Goal: Check status: Check status

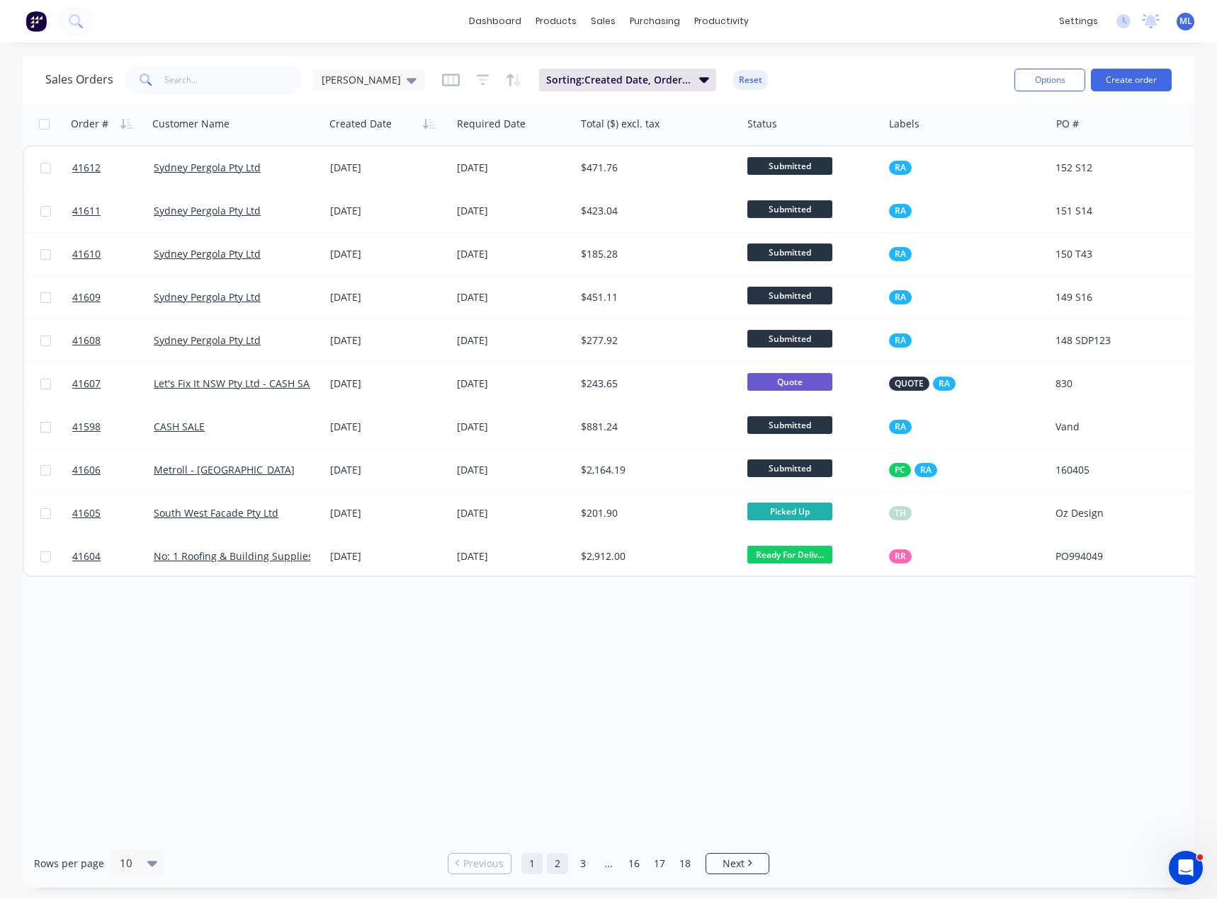
click at [562, 871] on link "2" at bounding box center [557, 863] width 21 height 21
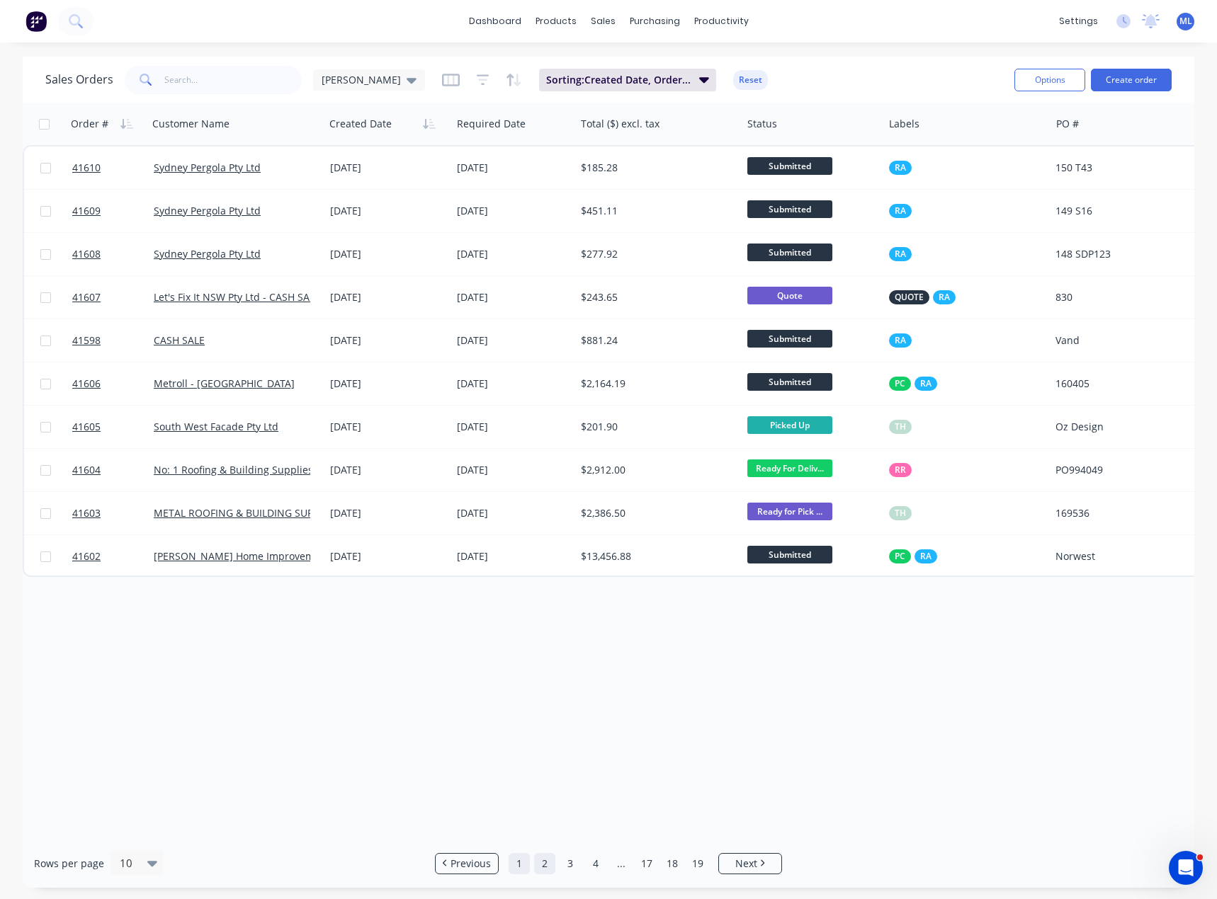
click at [519, 870] on link "1" at bounding box center [518, 863] width 21 height 21
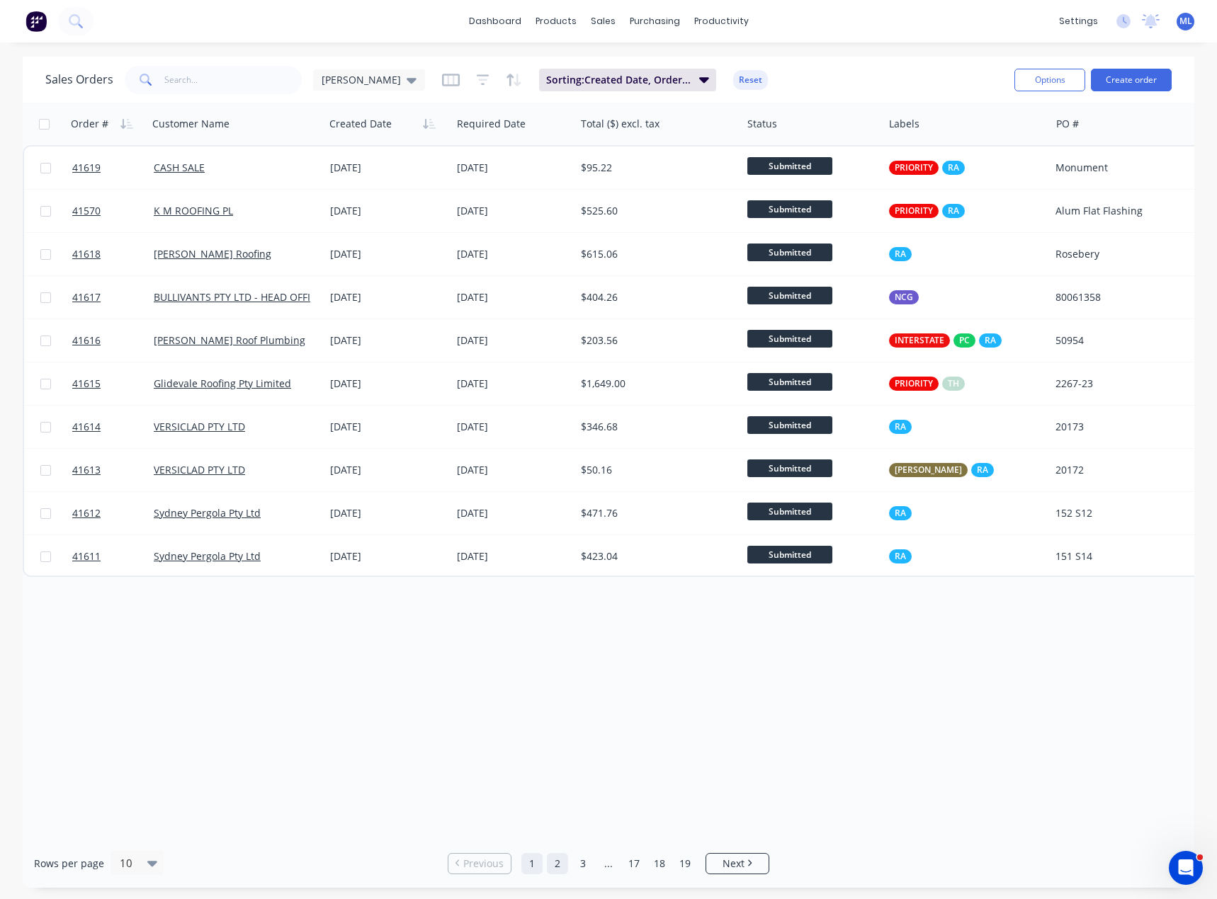
click at [555, 866] on link "2" at bounding box center [557, 863] width 21 height 21
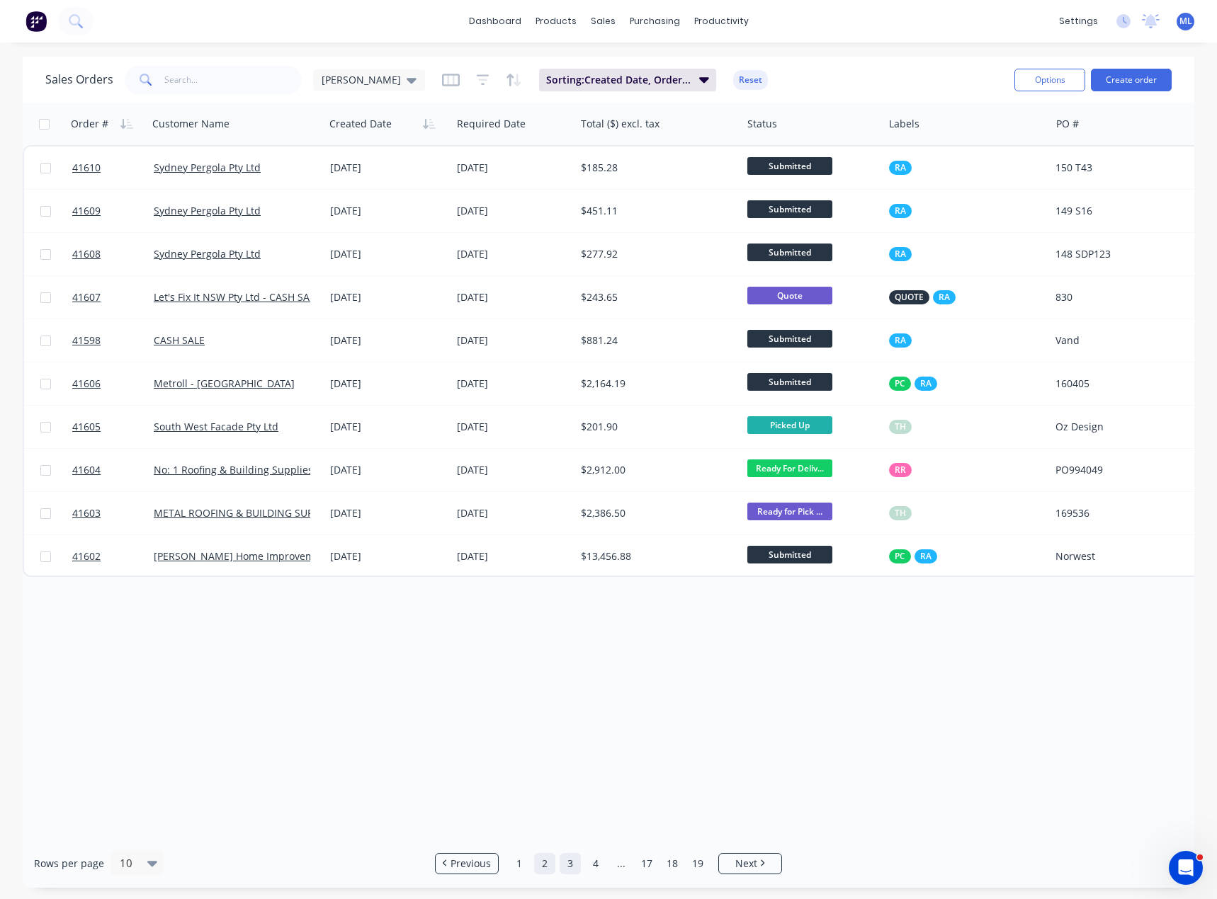
click at [571, 863] on link "3" at bounding box center [569, 863] width 21 height 21
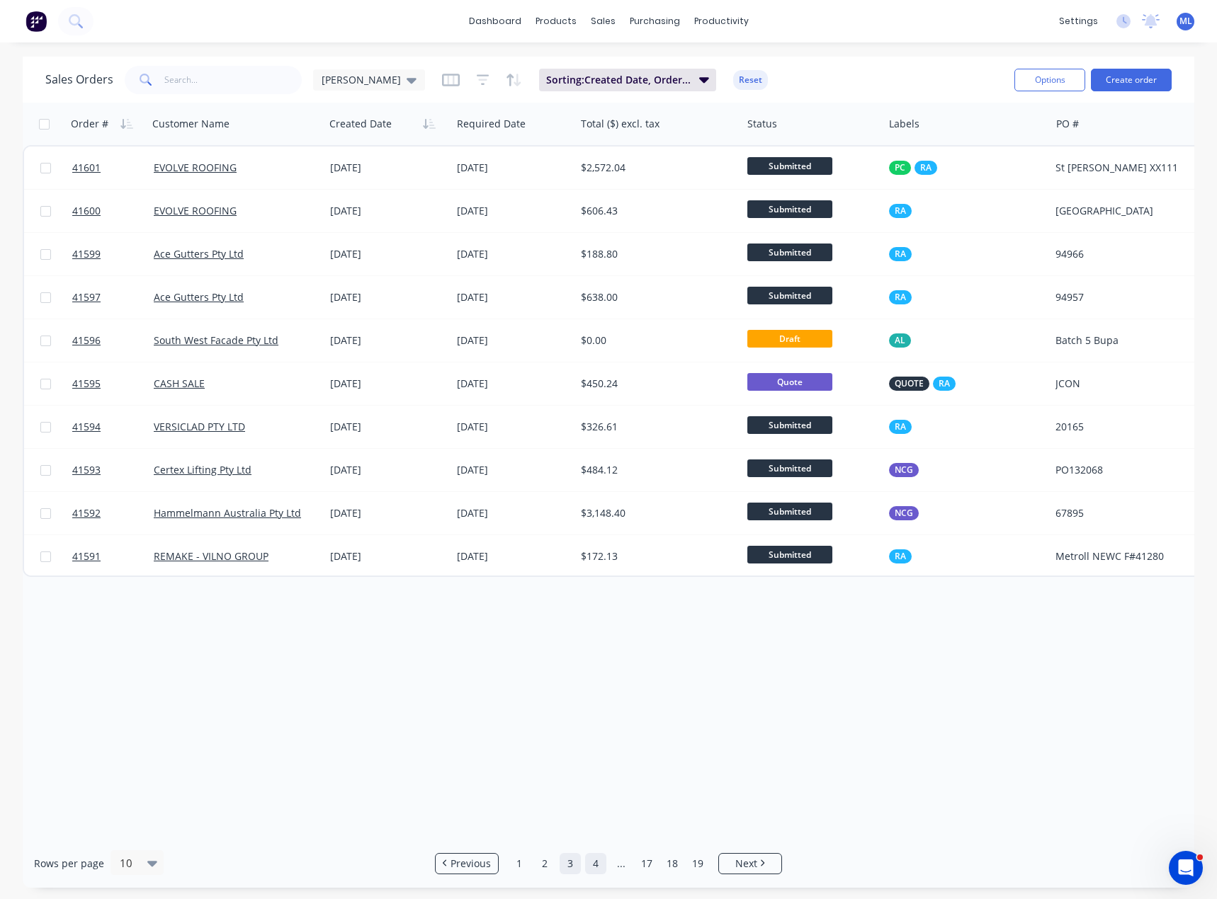
click at [597, 861] on link "4" at bounding box center [595, 863] width 21 height 21
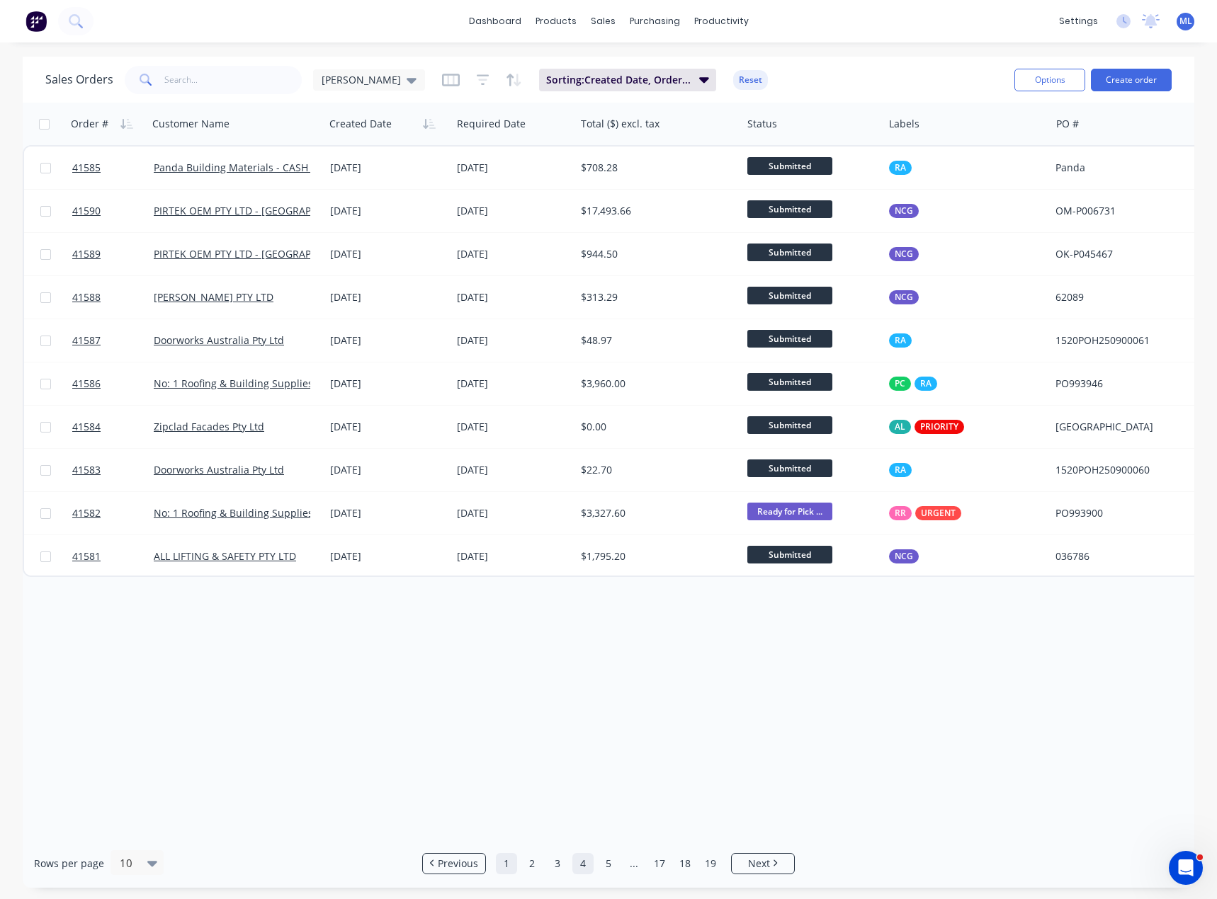
click at [506, 867] on link "1" at bounding box center [506, 863] width 21 height 21
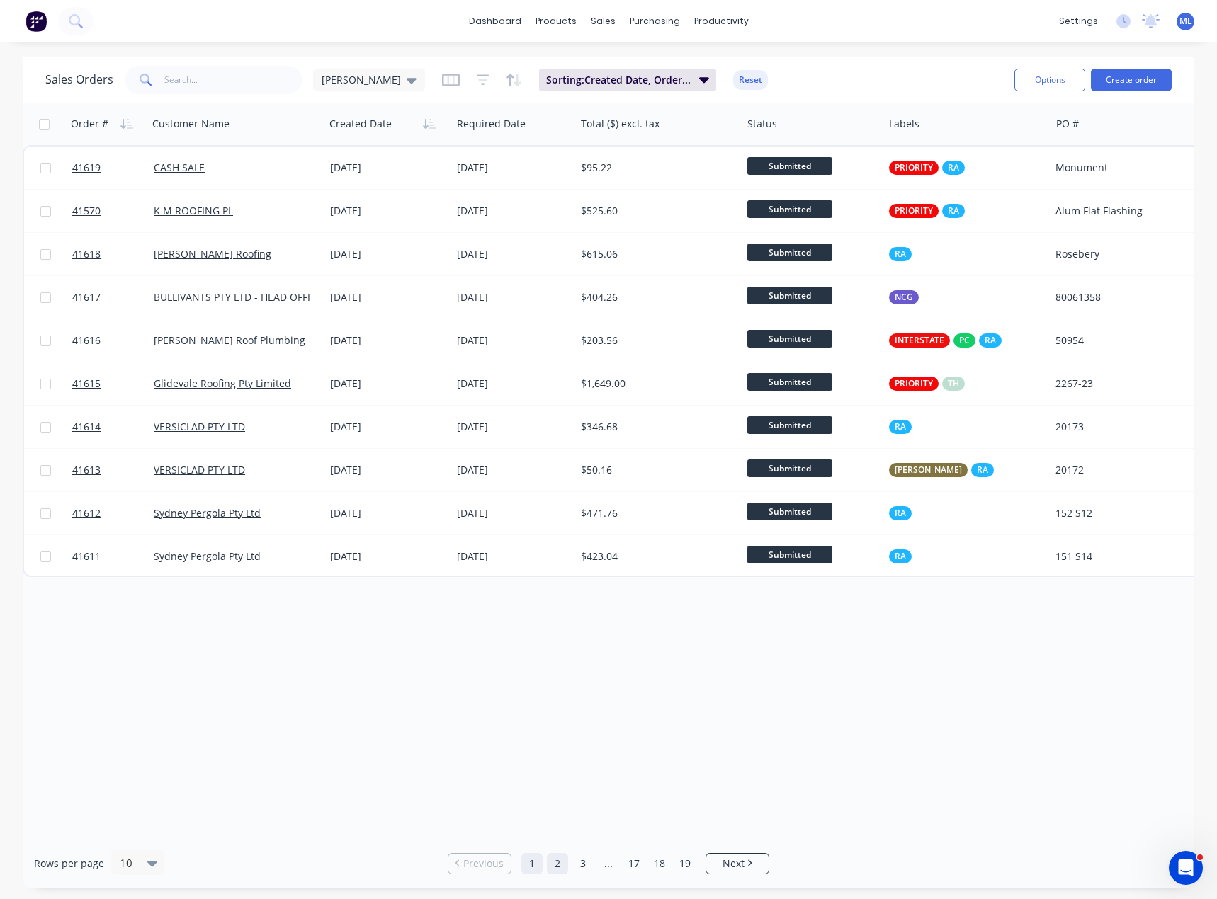
click at [559, 858] on link "2" at bounding box center [557, 863] width 21 height 21
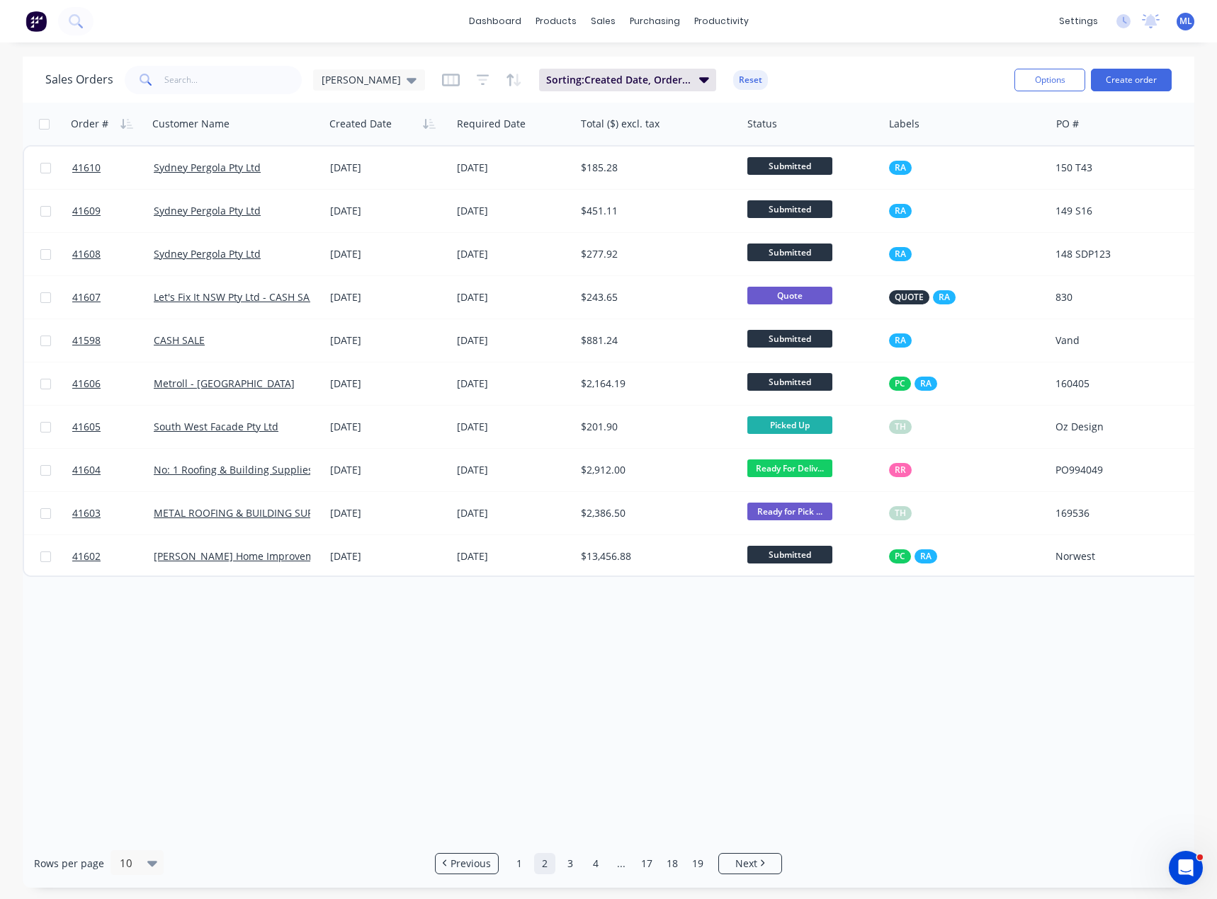
click at [665, 707] on div "Order # Customer Name Created Date Required Date Total ($) excl. tax Status Lab…" at bounding box center [608, 471] width 1171 height 736
click at [572, 871] on link "3" at bounding box center [569, 863] width 21 height 21
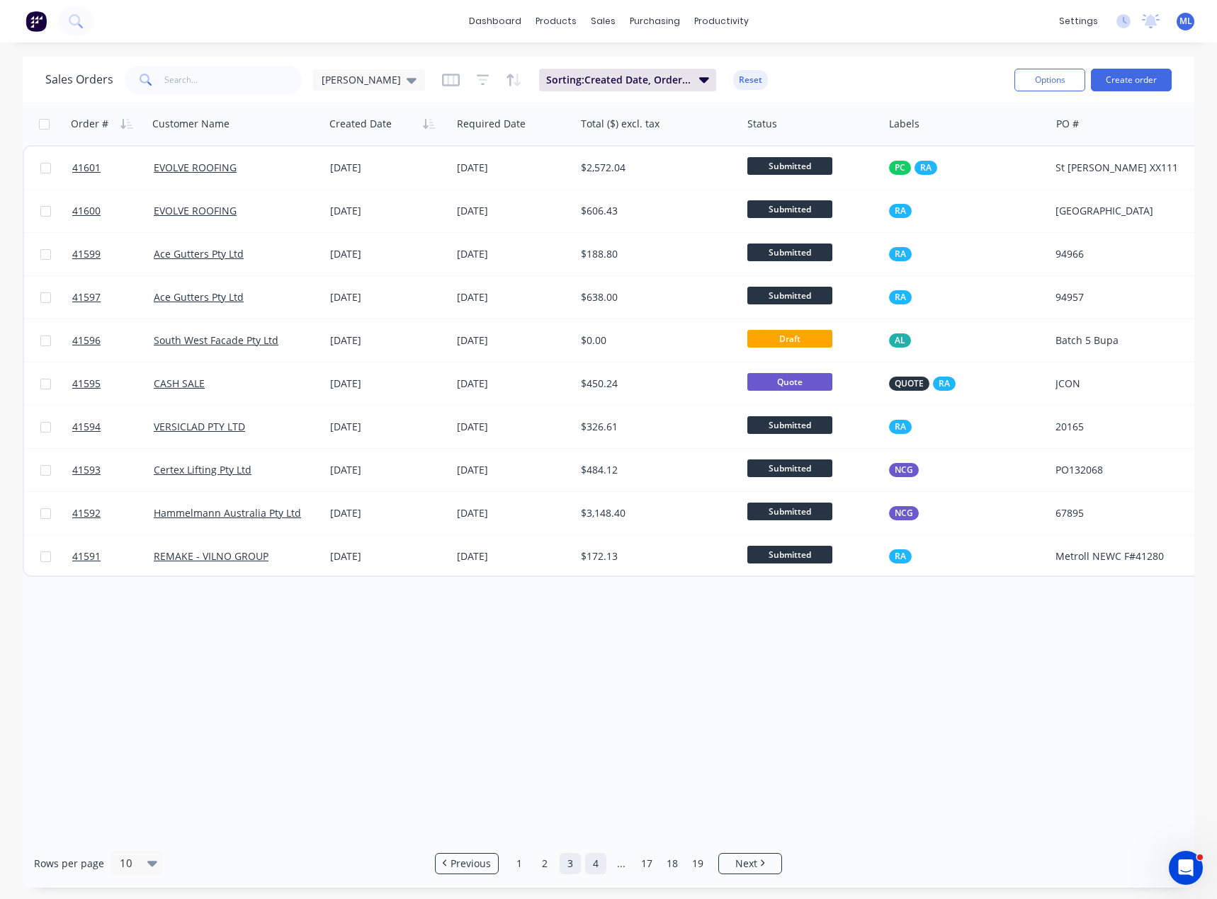
click at [599, 867] on link "4" at bounding box center [595, 863] width 21 height 21
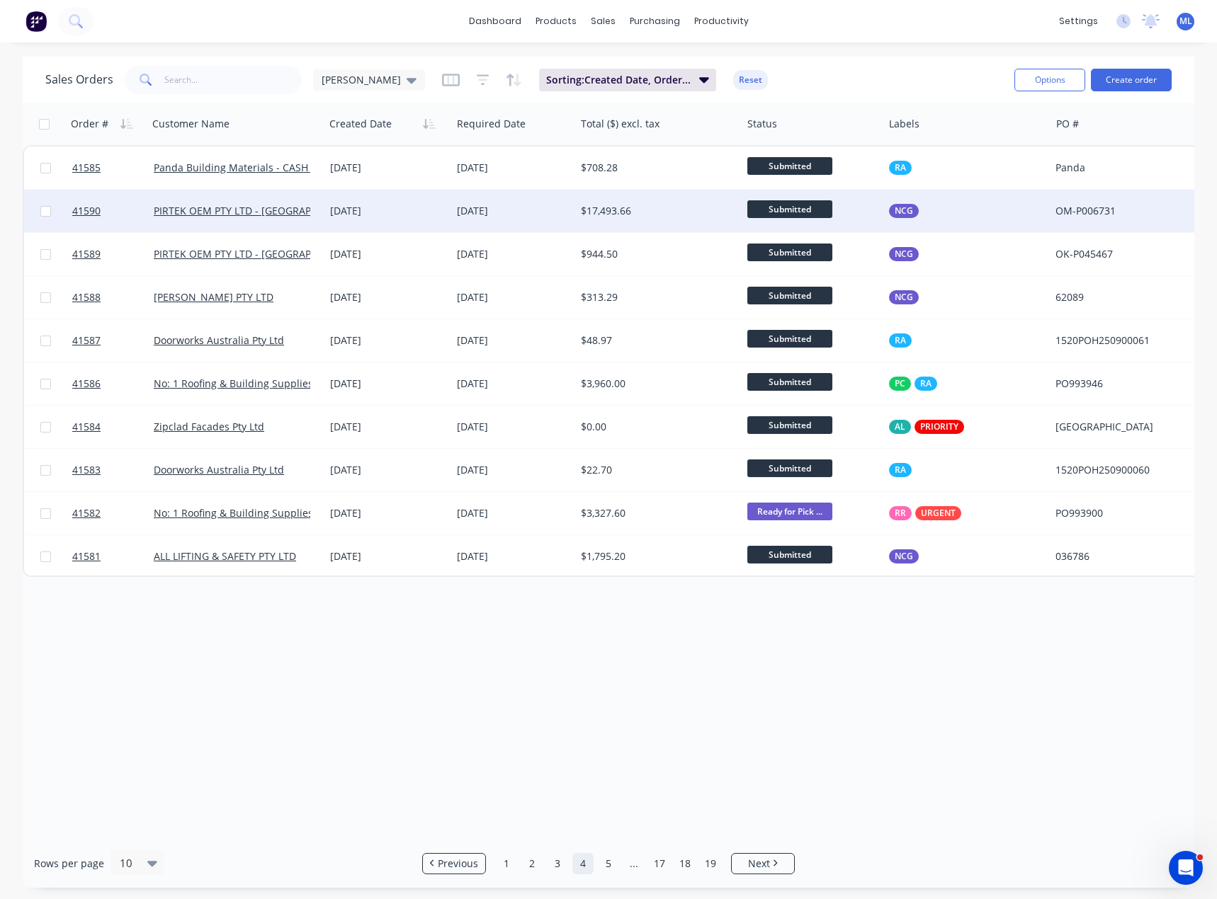
click at [433, 207] on div "[DATE]" at bounding box center [387, 211] width 115 height 14
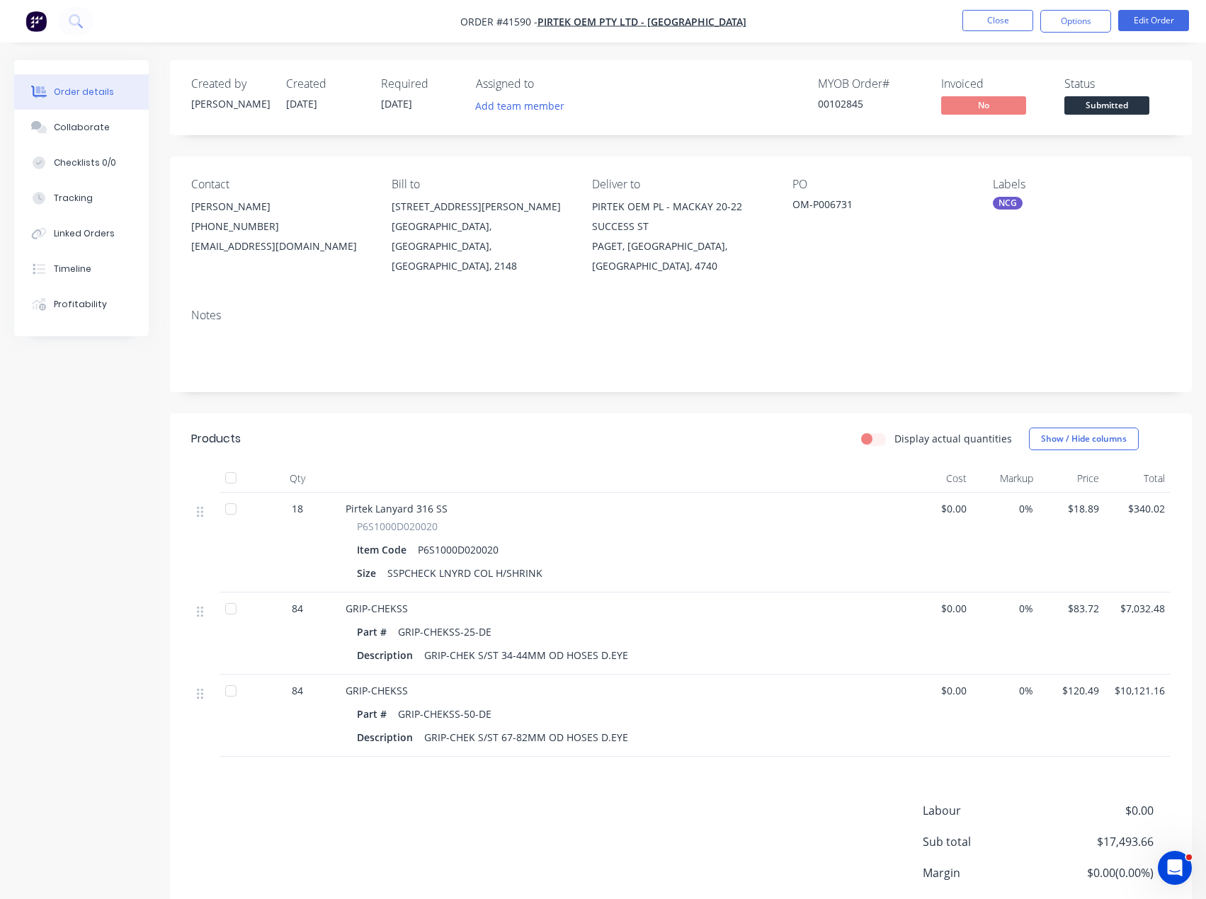
click at [406, 829] on div "Labour $0.00 Sub total $17,493.66 Margin $0.00 ( 0.00 %) Tax $1,749.37 Total $1…" at bounding box center [680, 884] width 979 height 164
click at [1001, 13] on button "Close" at bounding box center [997, 20] width 71 height 21
